Goal: Navigation & Orientation: Go to known website

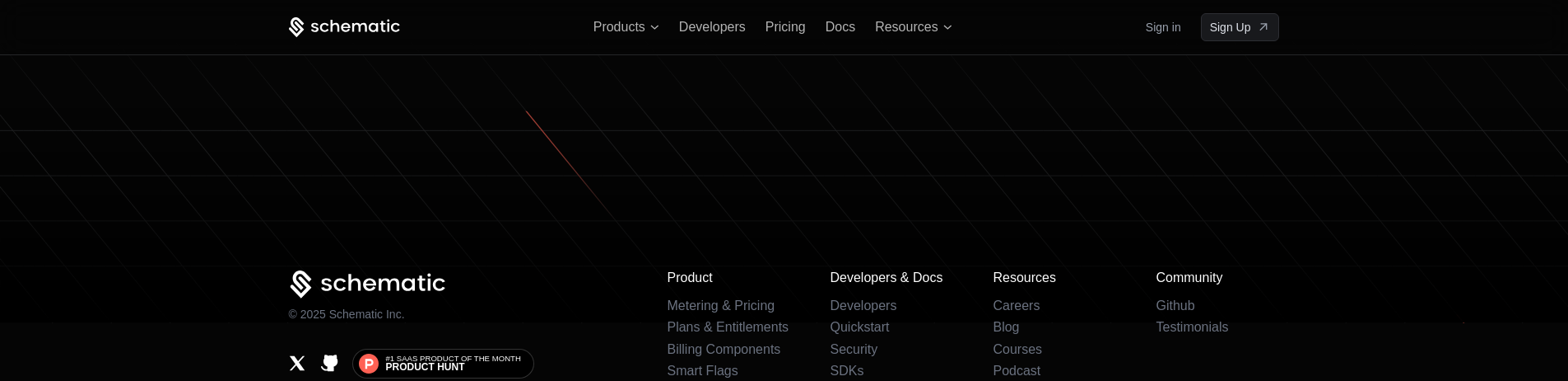
scroll to position [10100, 0]
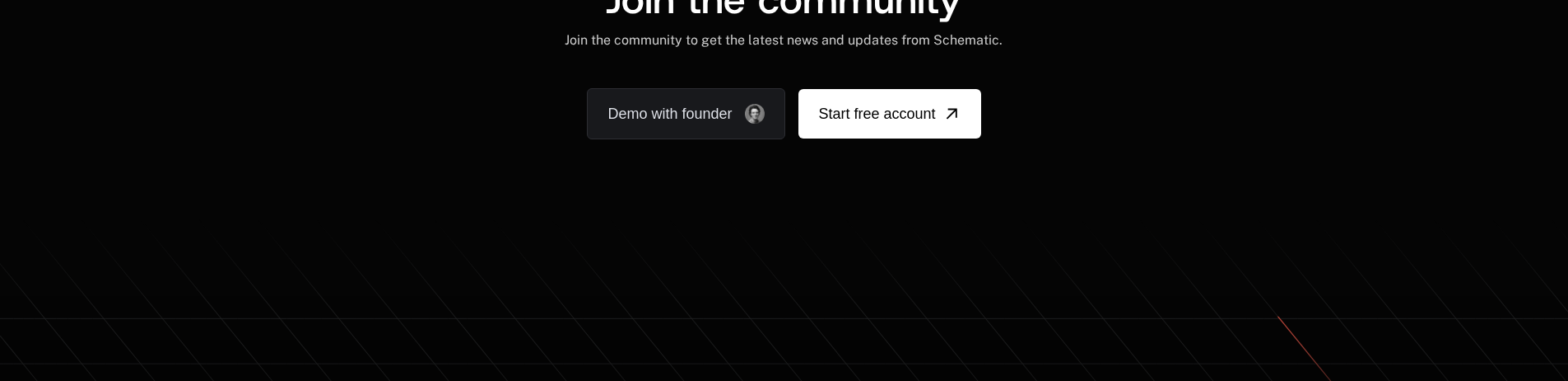
scroll to position [10136, 0]
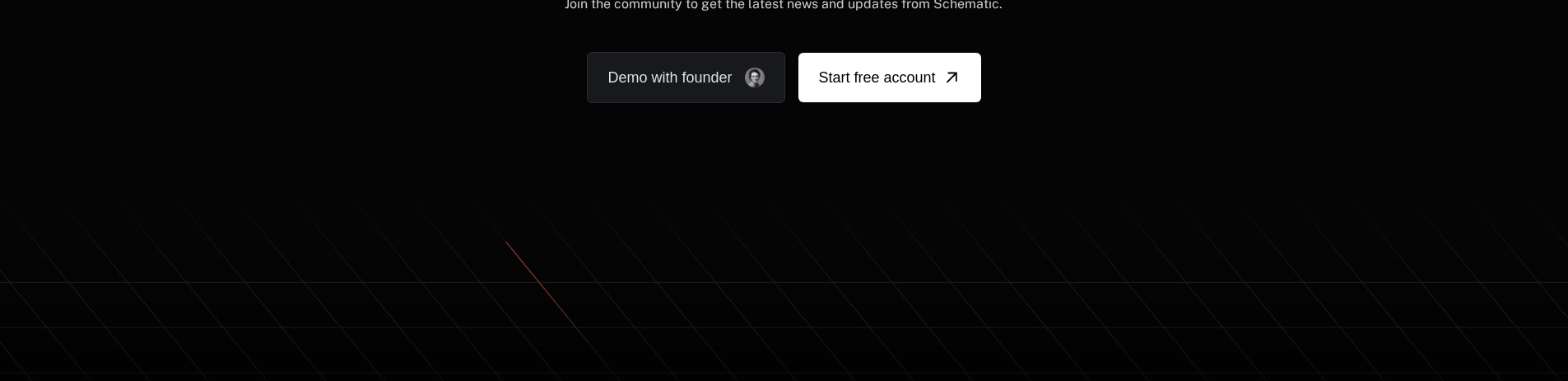
scroll to position [10294, 0]
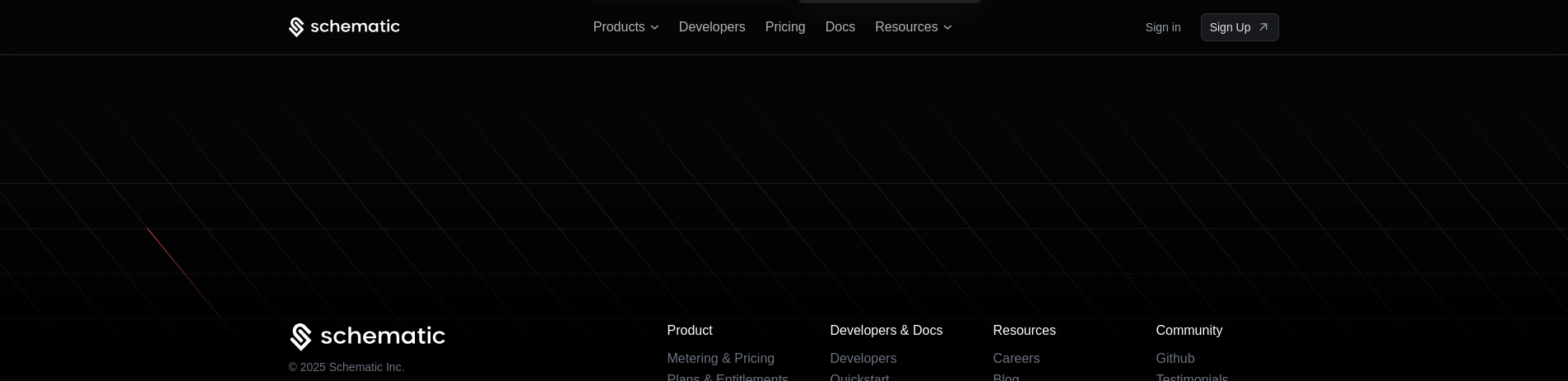
scroll to position [10412, 0]
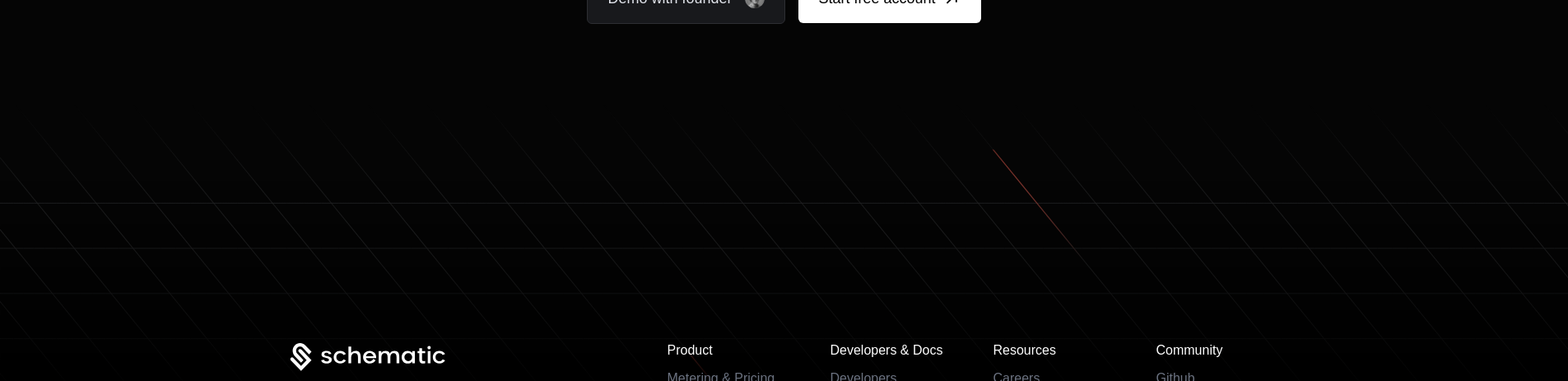
scroll to position [10334, 0]
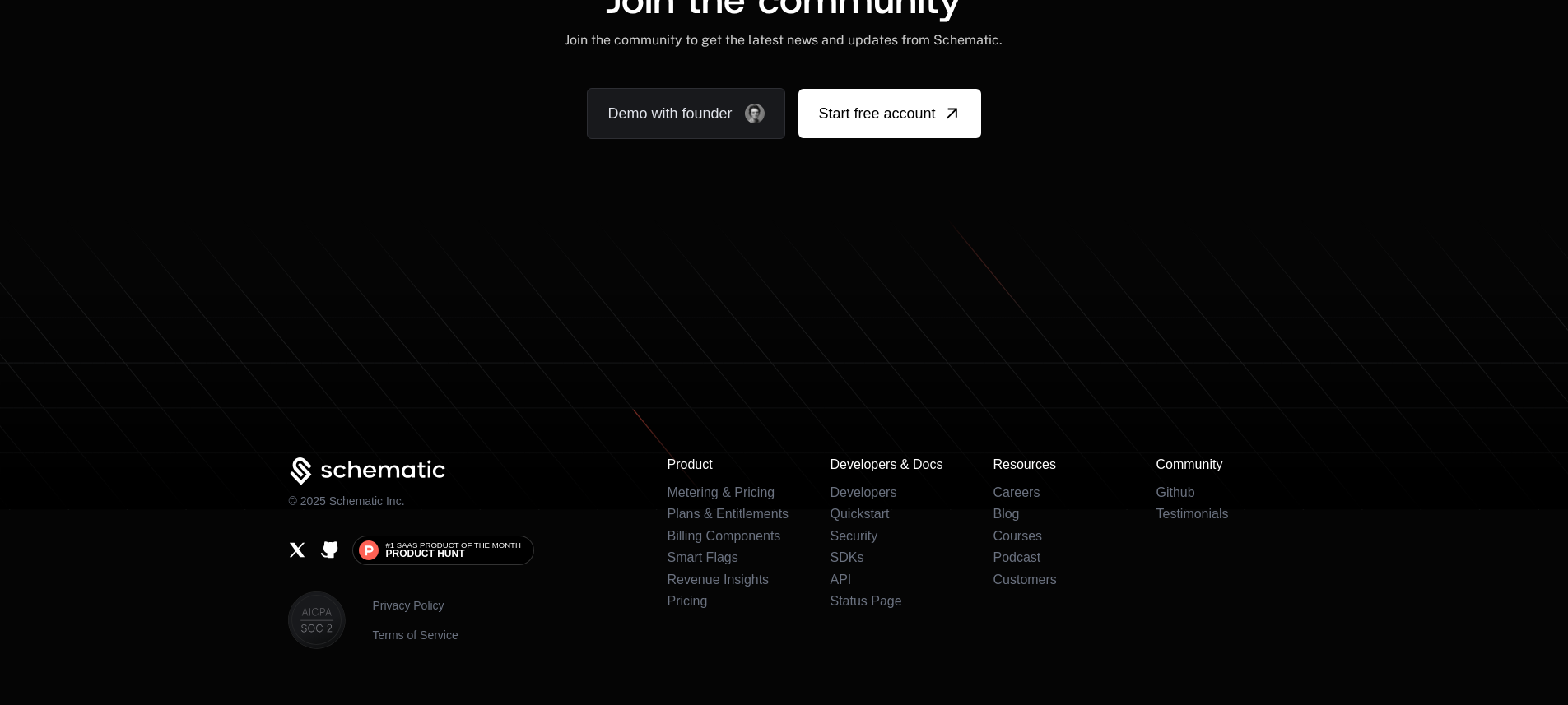
scroll to position [10119, 0]
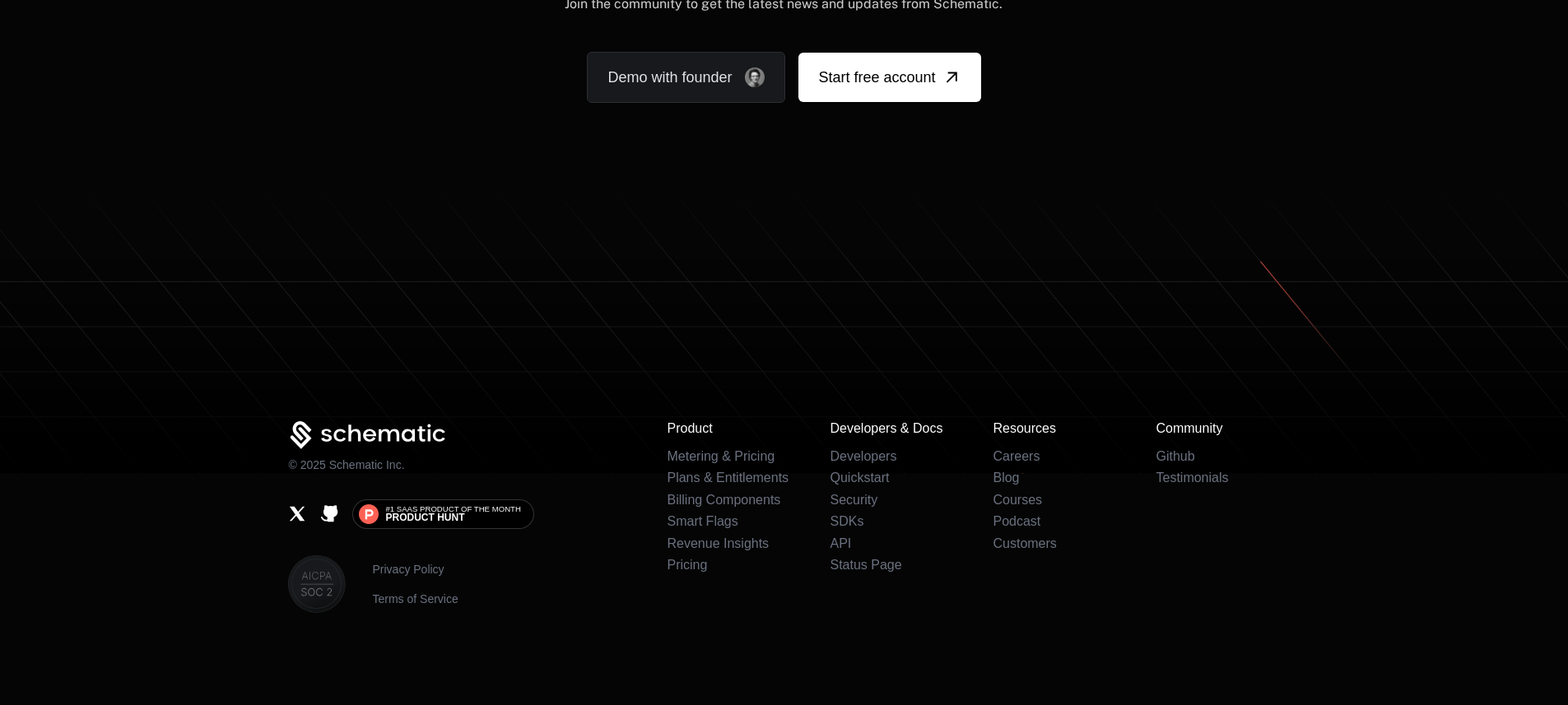
scroll to position [10235, 0]
